Goal: Check status: Check status

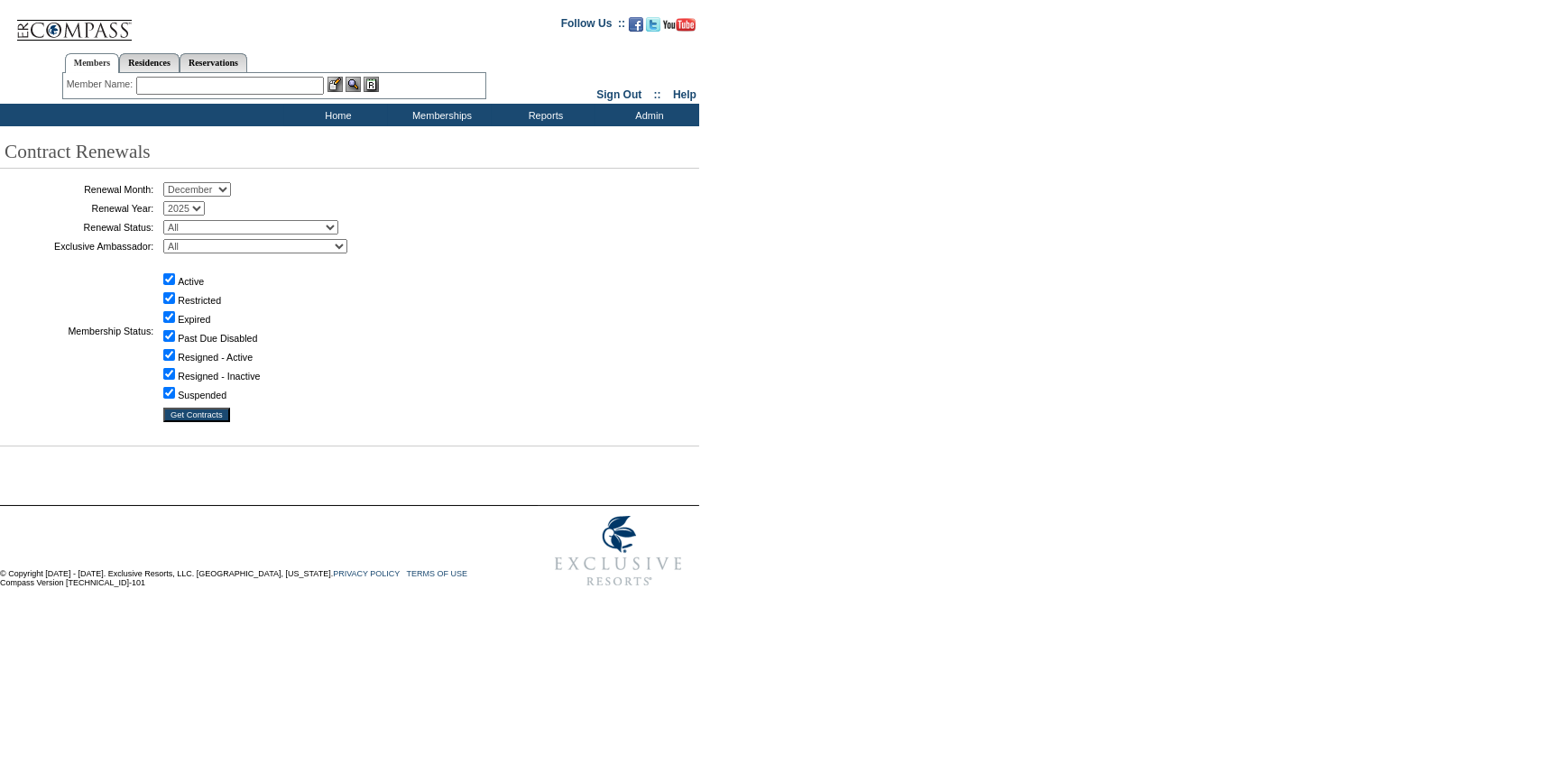
drag, startPoint x: 232, startPoint y: 188, endPoint x: 224, endPoint y: 199, distance: 13.6
click at [231, 188] on select "January February March April May June July August September October November De…" at bounding box center [196, 190] width 68 height 15
select select "9"
click at [169, 183] on select "January February March April May June July August September October November De…" at bounding box center [196, 190] width 68 height 15
click at [201, 418] on input "Get Contracts" at bounding box center [196, 415] width 67 height 15
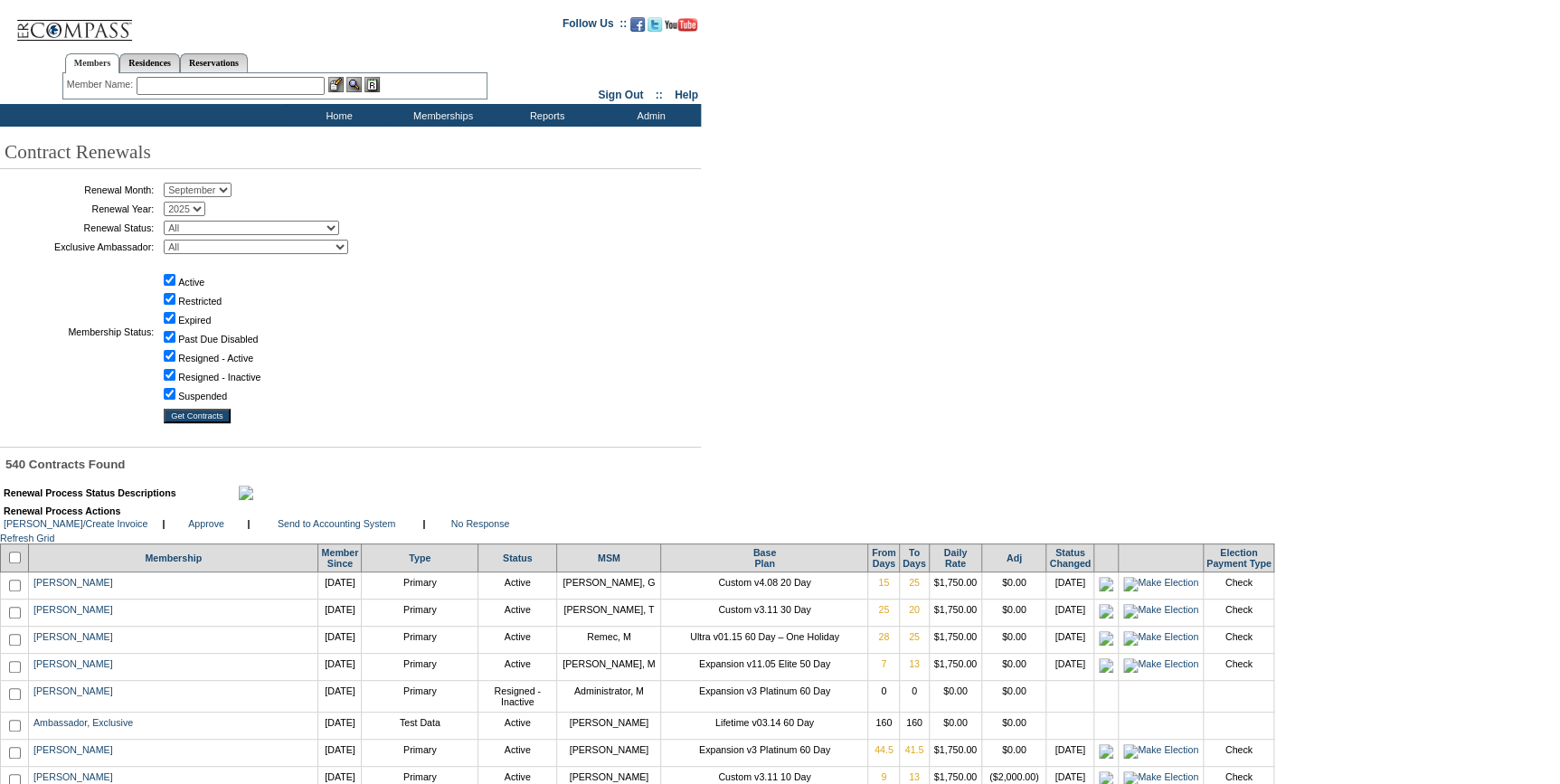
scroll to position [2951, 0]
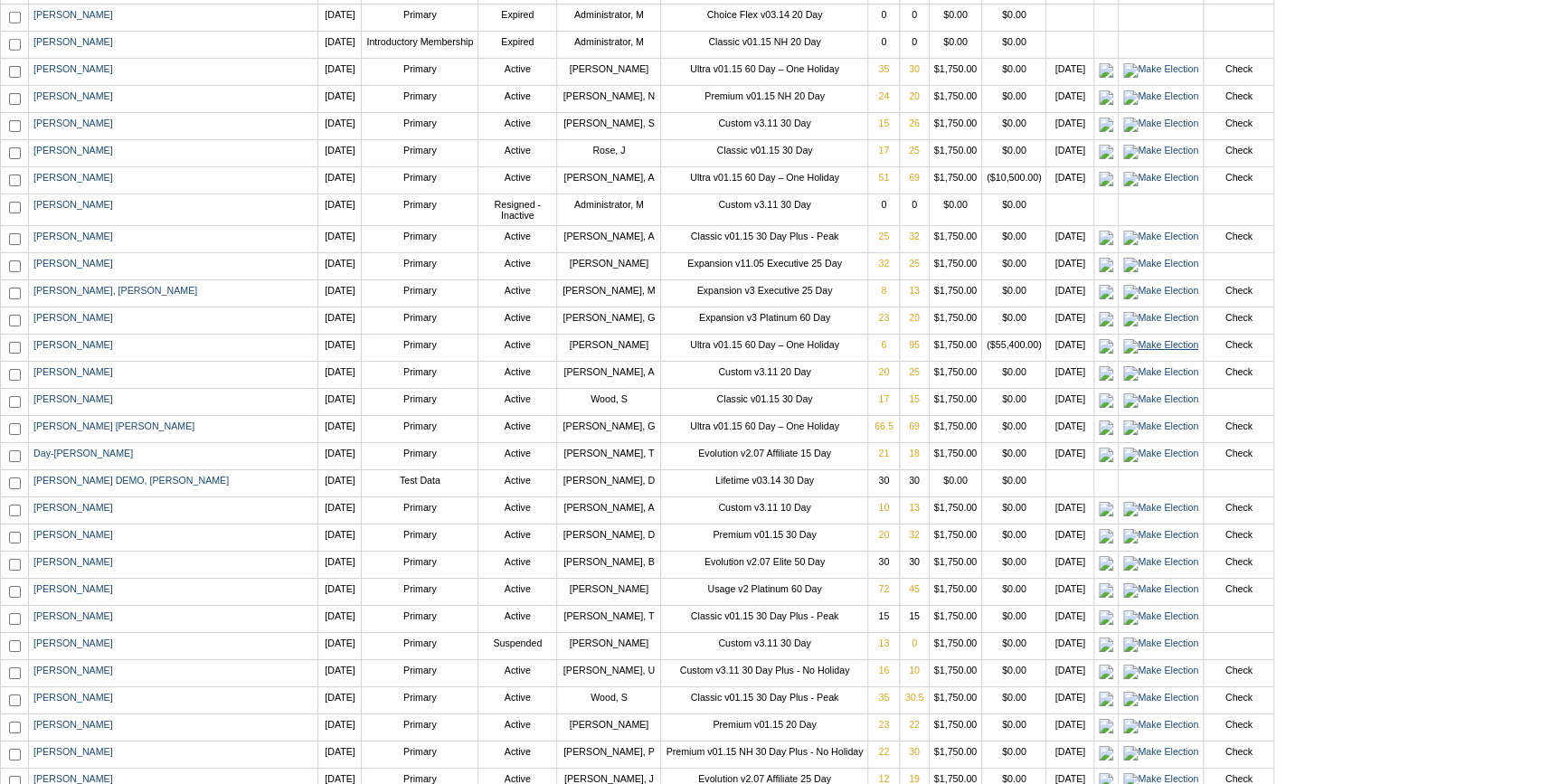
click at [1123, 354] on img at bounding box center [1160, 346] width 75 height 15
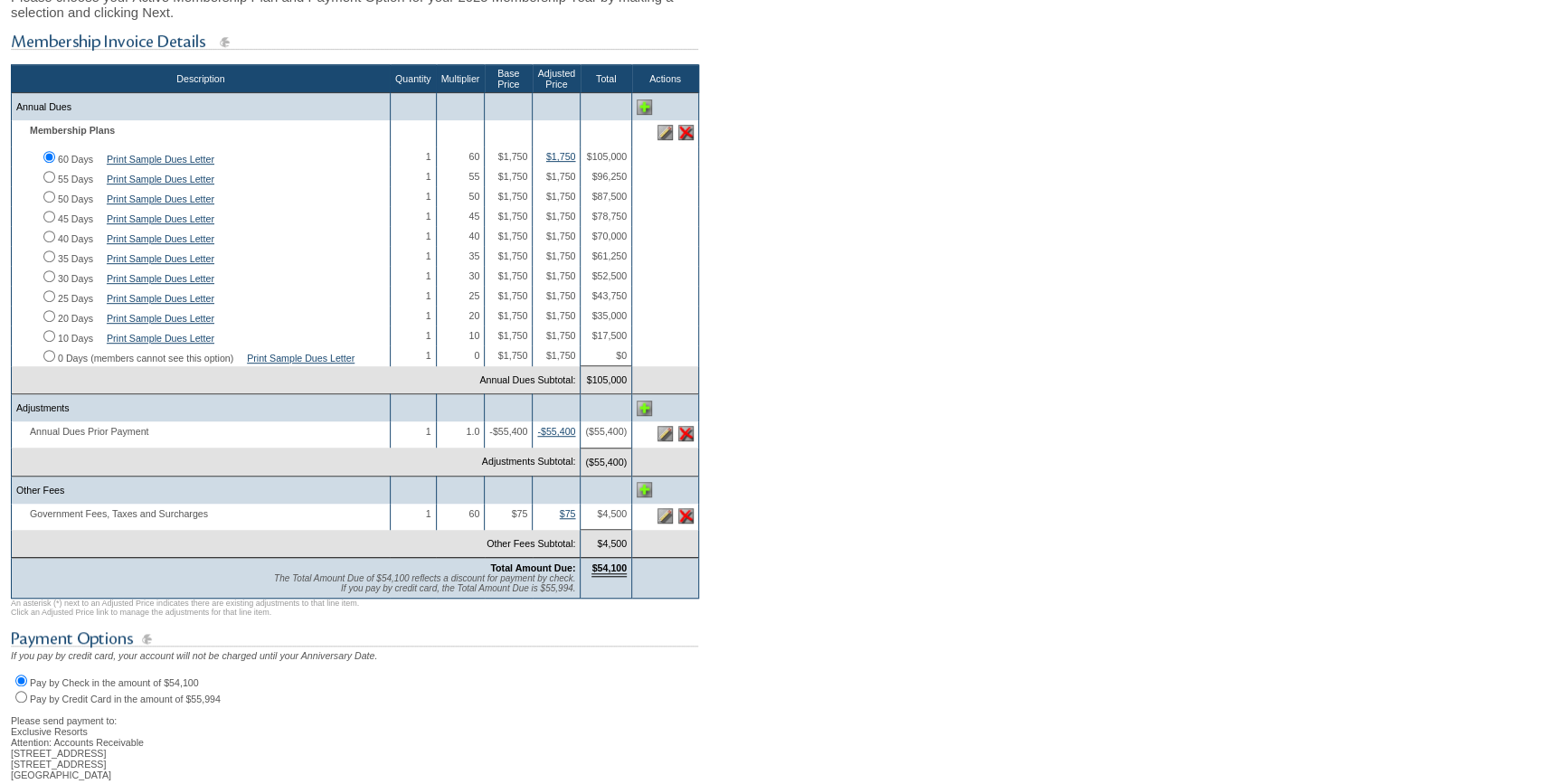
scroll to position [329, 0]
